Goal: Book appointment/travel/reservation

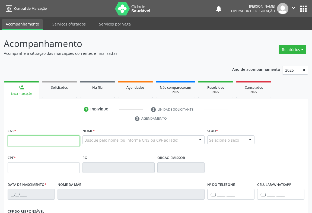
click at [13, 141] on input "text" at bounding box center [44, 140] width 72 height 11
type input "702 4005 4363 9328"
type input "963604961"
type input "[DATE]"
type input "008.937.425-89"
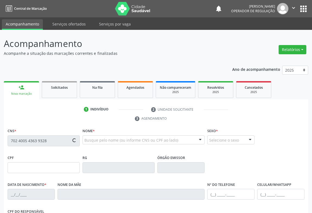
type input "S/N"
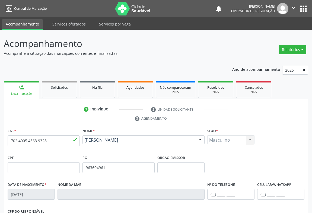
scroll to position [90, 0]
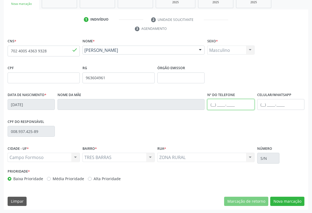
click at [232, 104] on input "text" at bounding box center [230, 104] width 47 height 11
type input "[PHONE_NUMBER]"
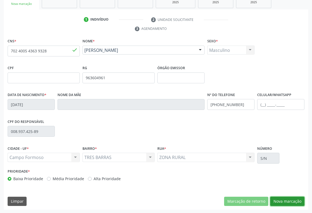
click at [283, 201] on button "Nova marcação" at bounding box center [287, 201] width 34 height 9
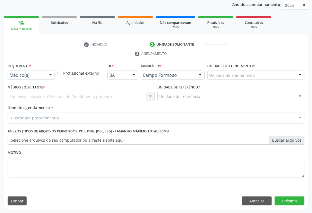
scroll to position [65, 0]
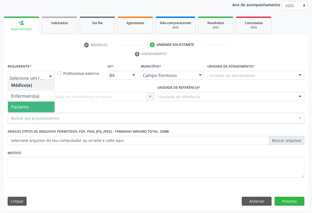
click at [23, 107] on span "Paciente" at bounding box center [20, 107] width 18 height 6
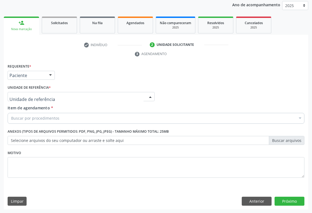
drag, startPoint x: 49, startPoint y: 97, endPoint x: 49, endPoint y: 111, distance: 14.1
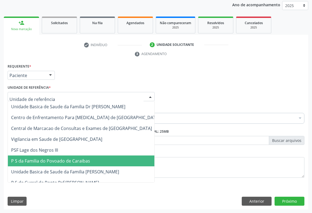
click at [55, 165] on span "P S da Familia do Povoado de Caraibas" at bounding box center [85, 161] width 155 height 11
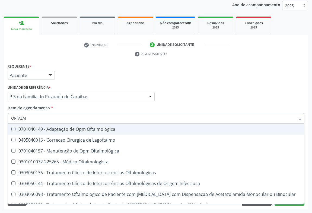
type input "OFTALMO"
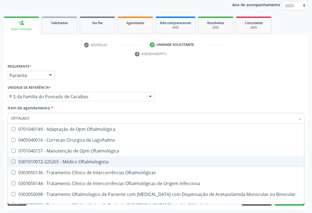
drag, startPoint x: 97, startPoint y: 164, endPoint x: 81, endPoint y: 162, distance: 16.2
click at [97, 164] on span "0301010072-225265 - Médico Oftalmologista" at bounding box center [156, 161] width 296 height 11
checkbox Oftalmologista "true"
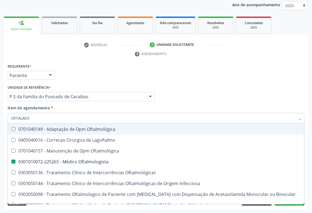
click at [255, 91] on div "Médico Solicitante Por favor, selecione a Unidade de Atendimento primeiro Nenhu…" at bounding box center [156, 94] width 300 height 21
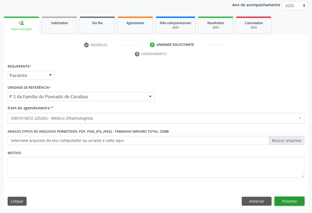
click at [286, 203] on button "Próximo" at bounding box center [290, 201] width 30 height 9
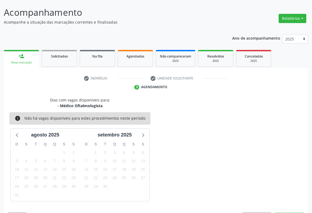
scroll to position [47, 0]
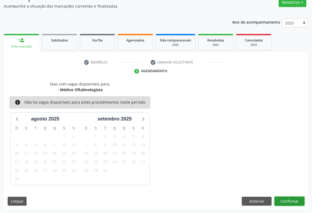
click at [286, 201] on button "Confirmar" at bounding box center [290, 201] width 30 height 9
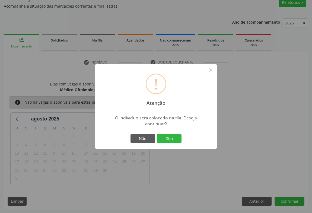
drag, startPoint x: 169, startPoint y: 136, endPoint x: 281, endPoint y: 177, distance: 119.6
click at [170, 137] on button "Sim" at bounding box center [169, 138] width 24 height 9
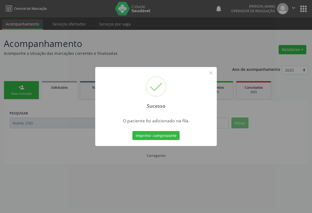
scroll to position [0, 0]
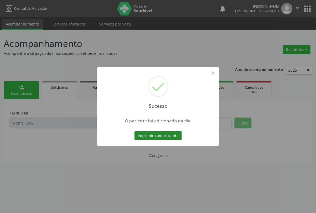
click at [157, 134] on button "Imprimir comprovante" at bounding box center [157, 135] width 47 height 9
